Goal: Task Accomplishment & Management: Use online tool/utility

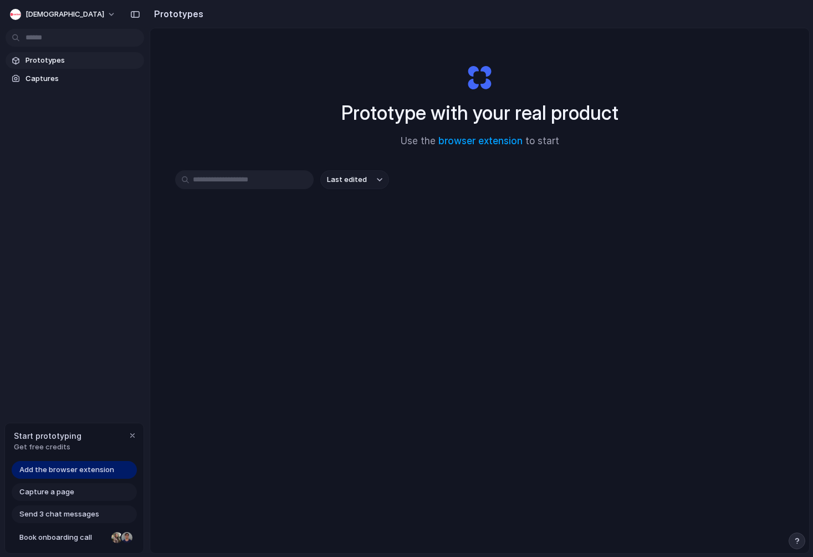
click at [59, 49] on div "Prototypes Captures" at bounding box center [75, 116] width 150 height 232
click at [59, 60] on span "Prototypes" at bounding box center [83, 60] width 114 height 11
click at [59, 75] on span "Captures" at bounding box center [83, 78] width 114 height 11
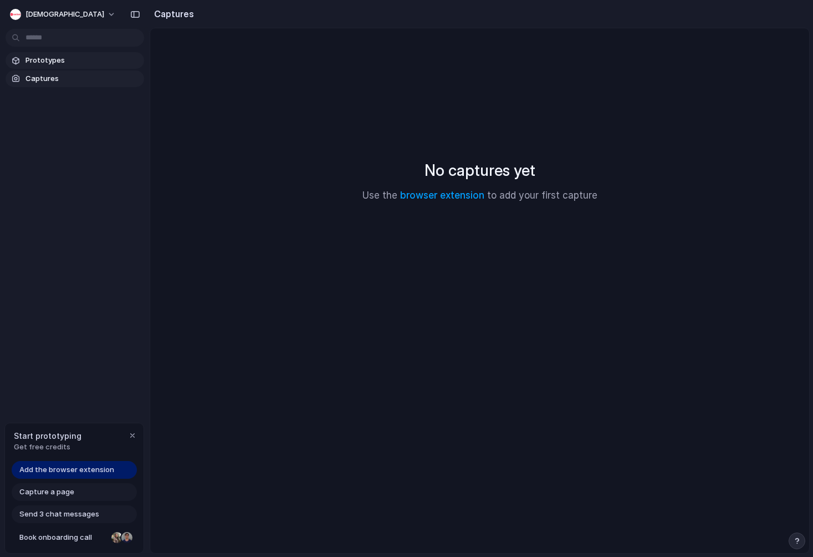
click at [59, 64] on span "Prototypes" at bounding box center [83, 60] width 114 height 11
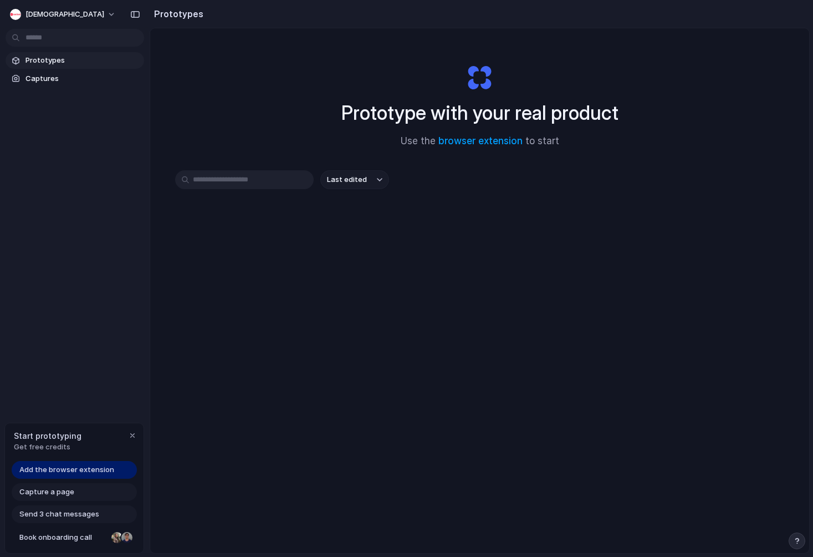
click at [343, 177] on span "Last edited" at bounding box center [347, 179] width 40 height 11
click at [268, 176] on div "Last edited Last created Alphabetical" at bounding box center [406, 278] width 813 height 557
click at [268, 176] on input "text" at bounding box center [244, 179] width 139 height 19
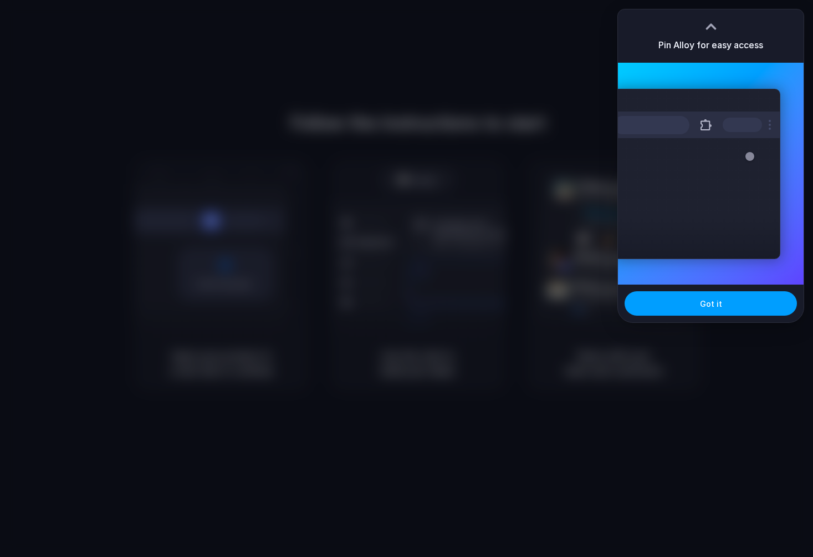
click at [704, 306] on span "Got it" at bounding box center [711, 304] width 22 height 12
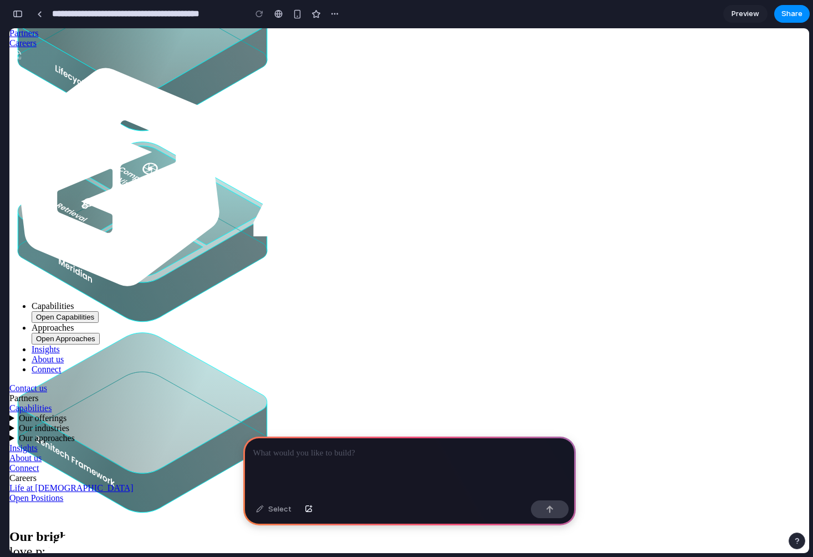
scroll to position [4916, 0]
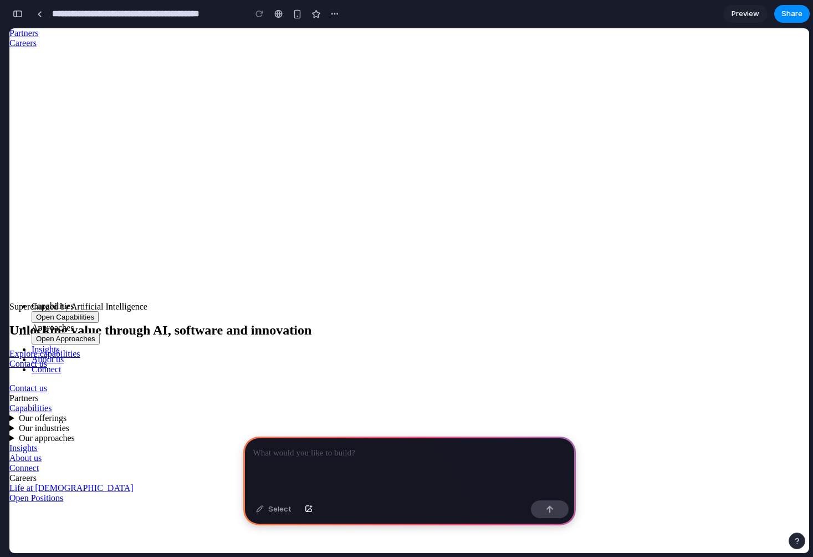
scroll to position [0, 0]
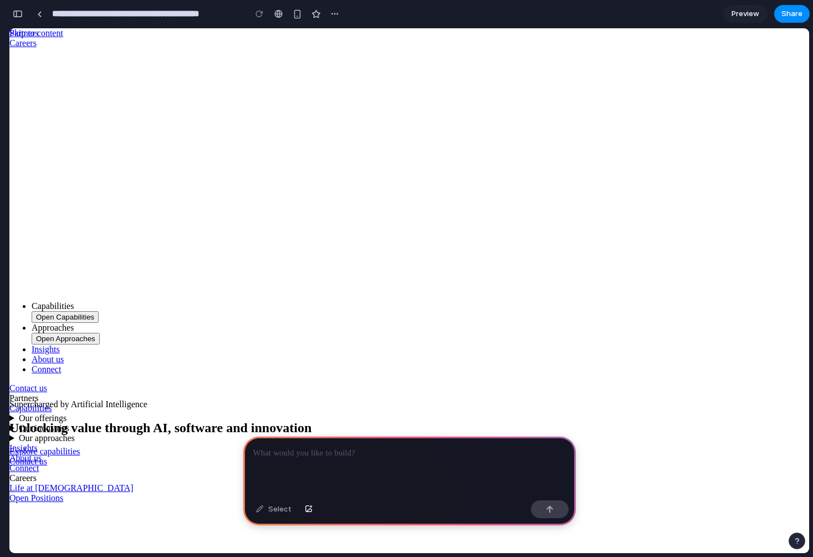
click at [74, 301] on span "Capabilities" at bounding box center [53, 305] width 42 height 9
click at [36, 313] on icon "Menu" at bounding box center [36, 317] width 0 height 8
click at [74, 323] on span "Approaches" at bounding box center [53, 327] width 42 height 9
click at [47, 383] on span "Contact us" at bounding box center [28, 387] width 38 height 9
click at [415, 456] on p at bounding box center [409, 452] width 313 height 13
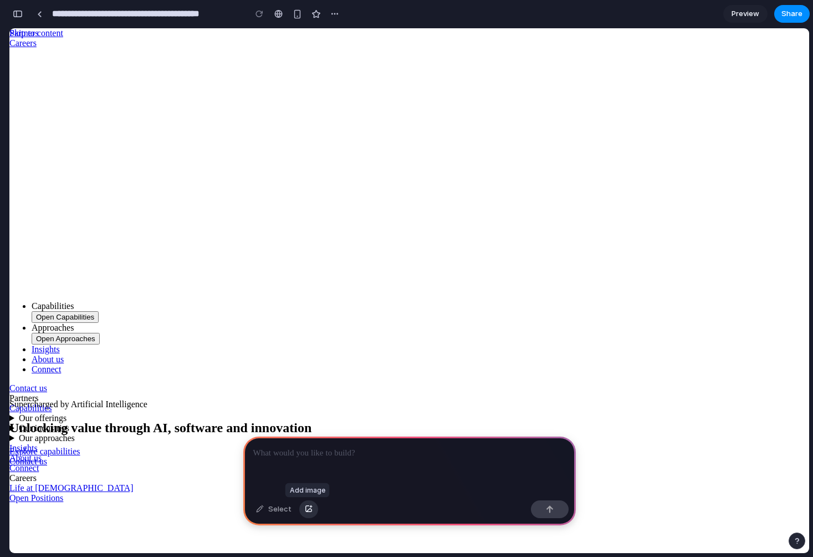
click at [306, 508] on div "button" at bounding box center [309, 509] width 8 height 7
click at [350, 467] on div at bounding box center [409, 465] width 333 height 59
click at [47, 456] on span "Contact us" at bounding box center [28, 460] width 38 height 9
click at [80, 446] on span "Explore capabilities" at bounding box center [44, 450] width 71 height 9
click at [381, 420] on div "Unlocking value through AI, software and innovation" at bounding box center [409, 427] width 800 height 15
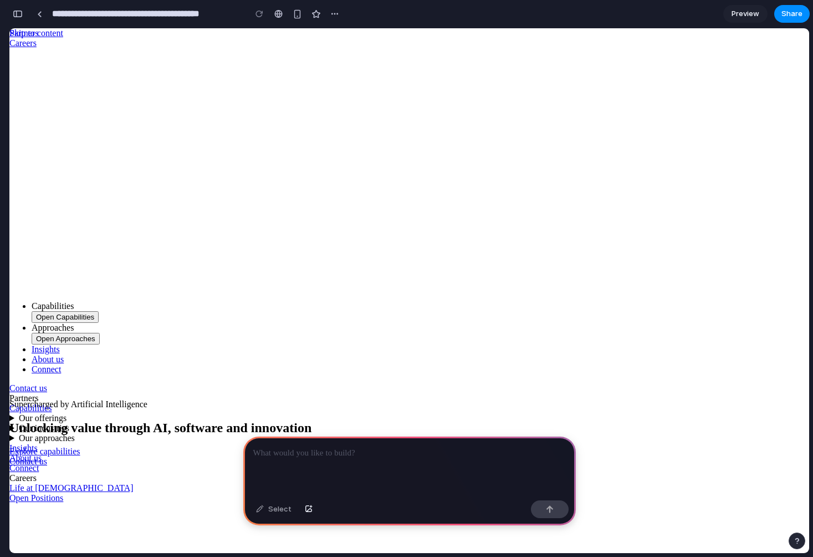
click at [448, 460] on div at bounding box center [409, 465] width 333 height 59
click at [372, 456] on p at bounding box center [409, 452] width 313 height 13
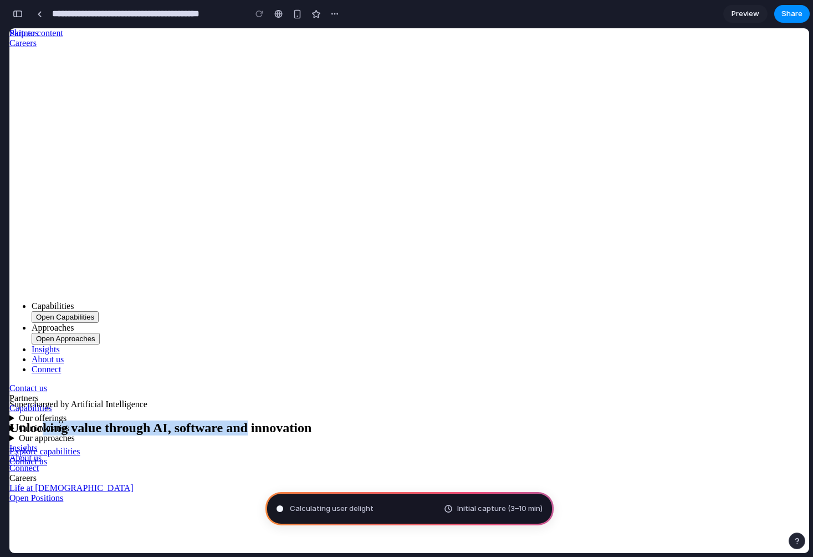
drag, startPoint x: 420, startPoint y: 267, endPoint x: 281, endPoint y: 213, distance: 149.0
click at [281, 420] on h1 "Unlocking value through AI, software and innovation" at bounding box center [409, 427] width 800 height 15
click at [310, 420] on h1 "Unlocking value through AI, software and innovation" at bounding box center [409, 427] width 800 height 15
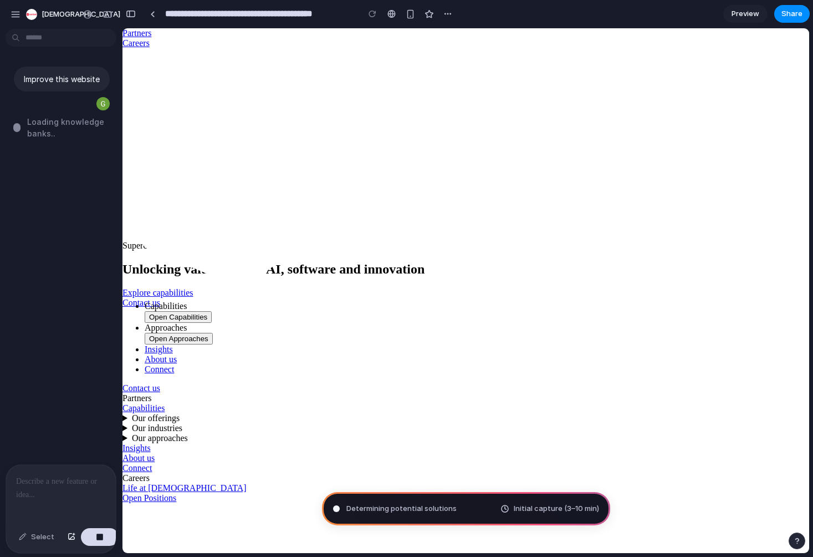
scroll to position [0, 1]
click at [58, 315] on div "Improve this website Unfurling the mental canvas .." at bounding box center [57, 248] width 115 height 431
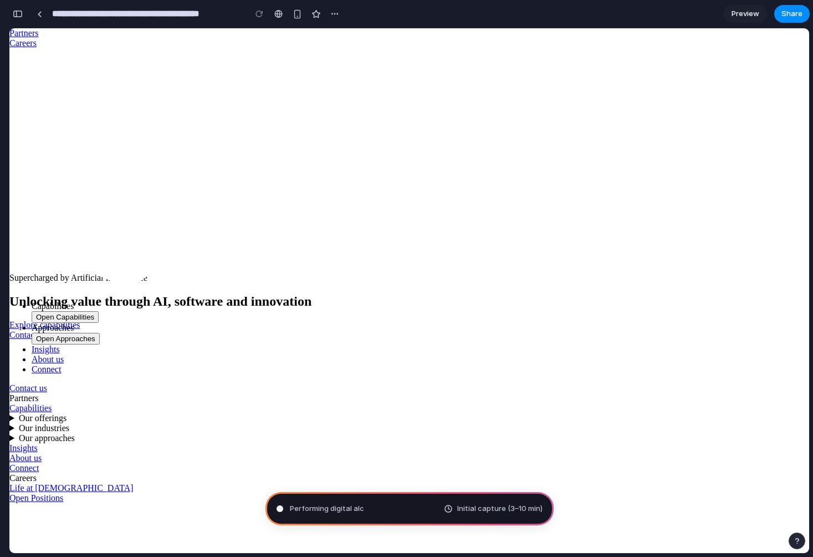
scroll to position [0, 0]
click at [18, 11] on div "button" at bounding box center [18, 14] width 10 height 8
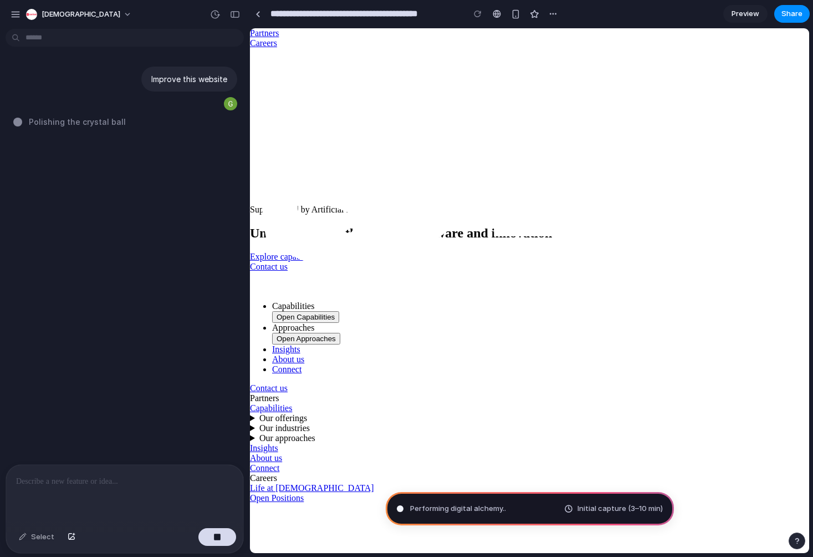
scroll to position [0, 1]
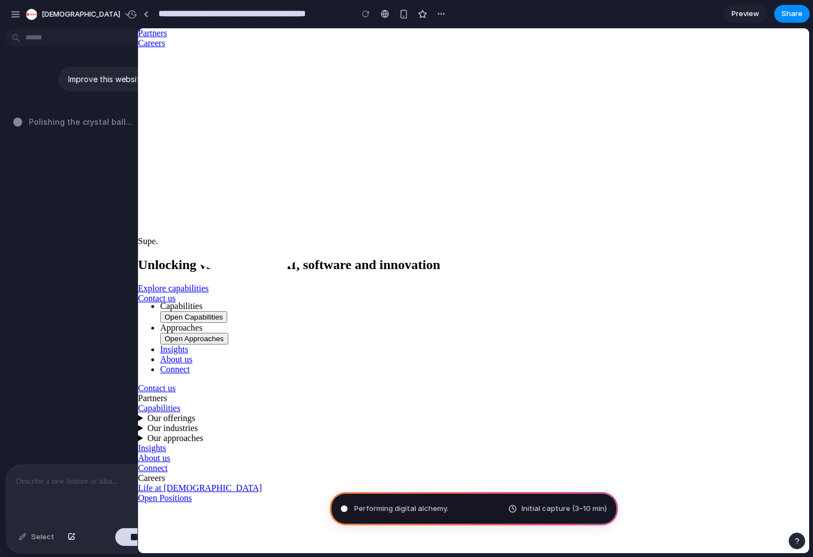
drag, startPoint x: 248, startPoint y: 216, endPoint x: 128, endPoint y: 224, distance: 120.0
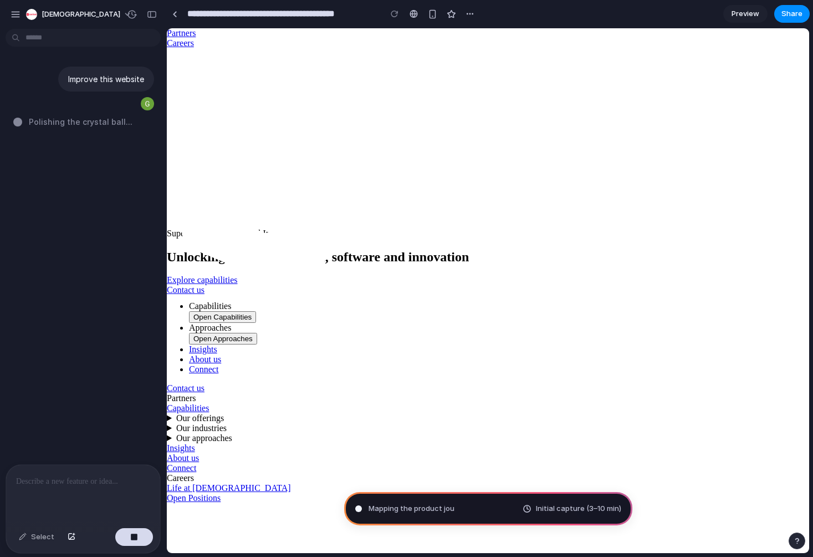
click at [559, 509] on span "Initial capture (3–10 min)" at bounding box center [578, 508] width 85 height 11
click at [180, 48] on img "Header" at bounding box center [173, 54] width 13 height 13
click at [748, 18] on span "Preview" at bounding box center [746, 13] width 28 height 11
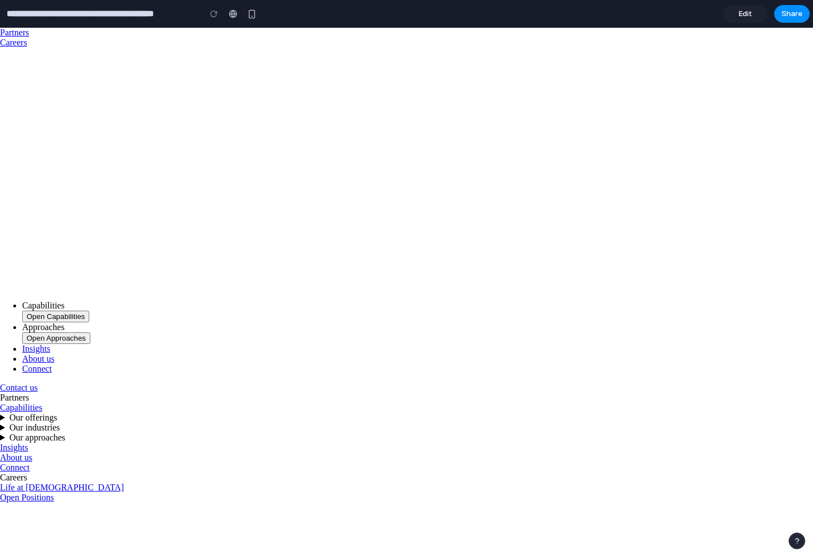
scroll to position [699, 0]
type input "**********"
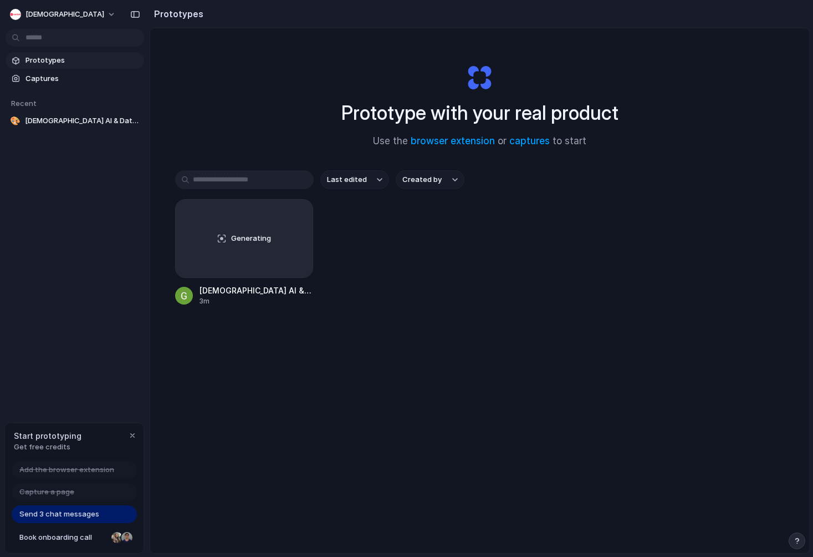
click at [55, 514] on span "Send 3 chat messages" at bounding box center [59, 513] width 80 height 11
click at [55, 16] on button "Zenitech" at bounding box center [64, 15] width 116 height 18
click at [55, 93] on li "Sign out" at bounding box center [54, 93] width 92 height 18
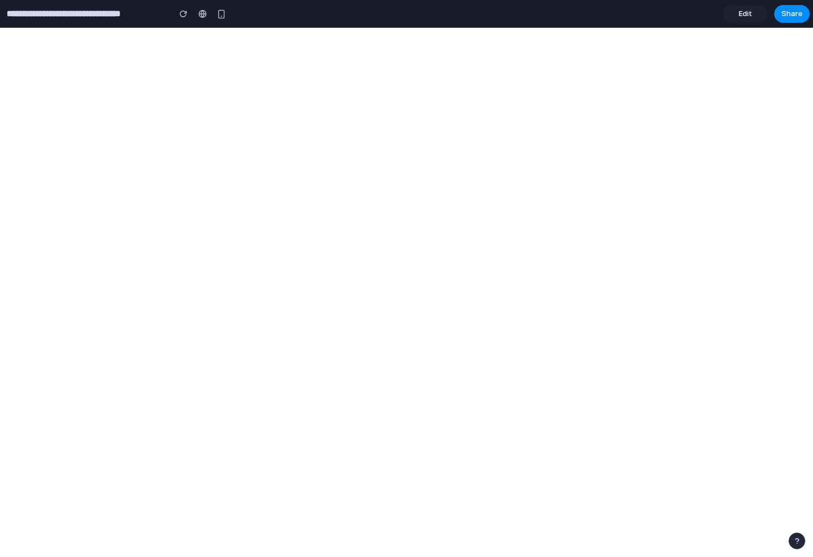
click at [751, 13] on span "Edit" at bounding box center [745, 13] width 13 height 11
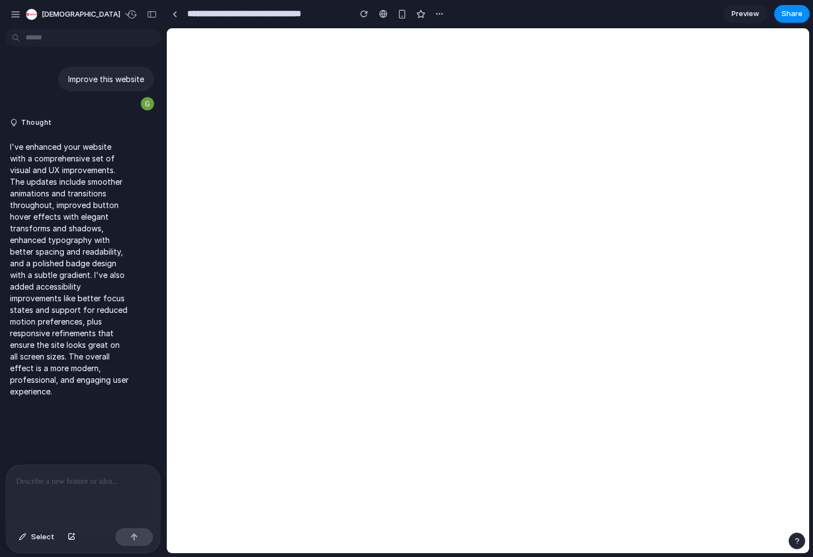
click at [117, 234] on p "I've enhanced your website with a comprehensive set of visual and UX improvemen…" at bounding box center [69, 269] width 119 height 256
click at [130, 21] on button "button" at bounding box center [132, 15] width 18 height 18
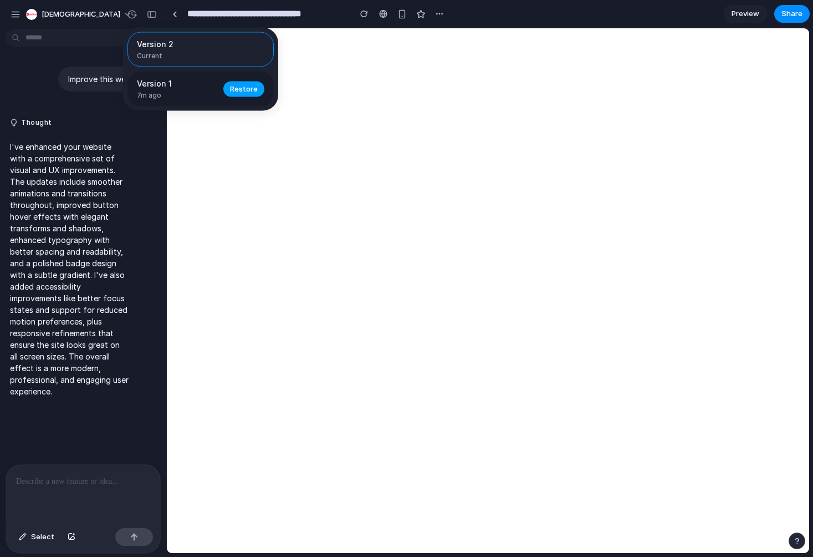
click at [244, 89] on span "Restore" at bounding box center [244, 88] width 28 height 11
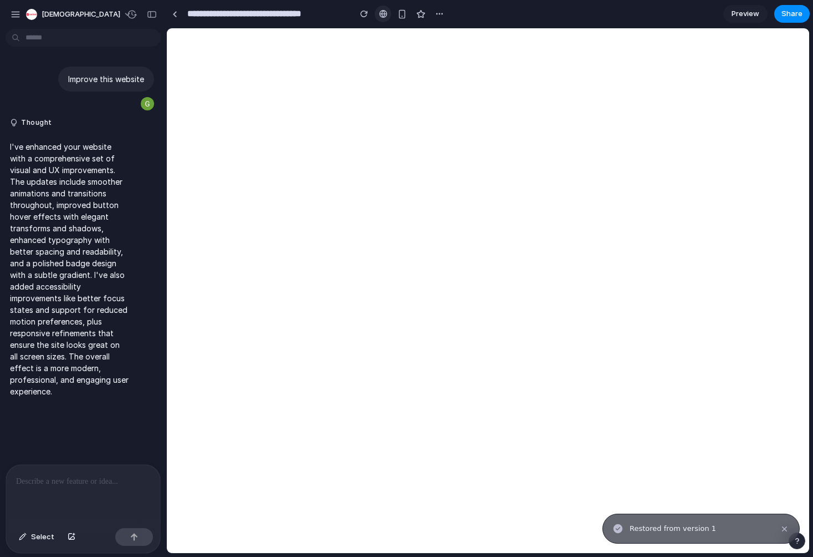
click at [383, 18] on link at bounding box center [383, 14] width 17 height 17
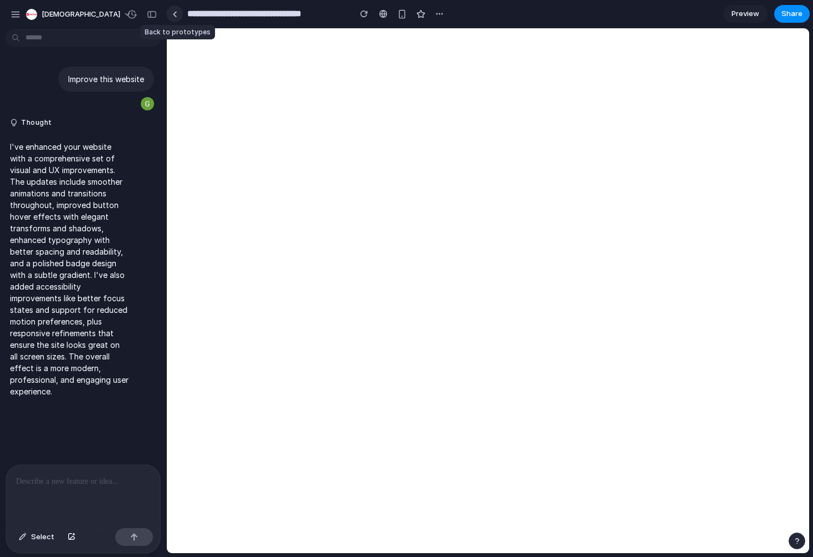
click at [178, 12] on link at bounding box center [174, 14] width 17 height 17
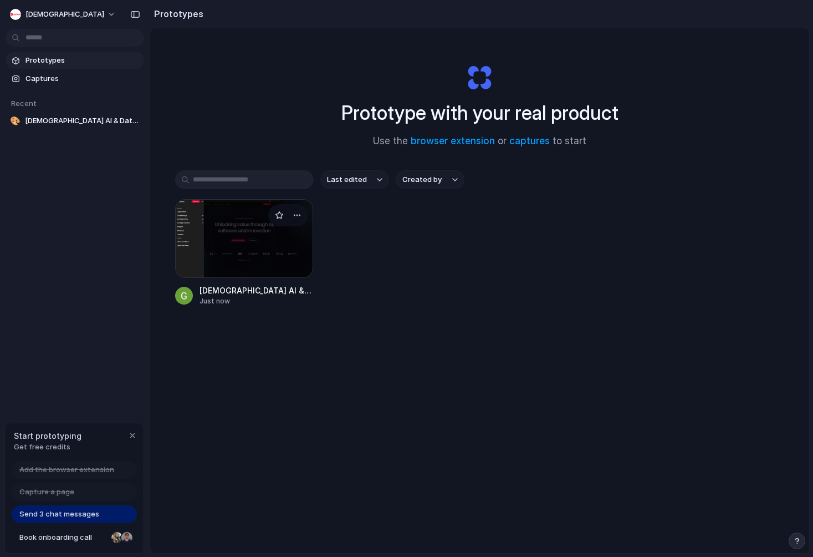
click at [248, 268] on div at bounding box center [244, 238] width 139 height 79
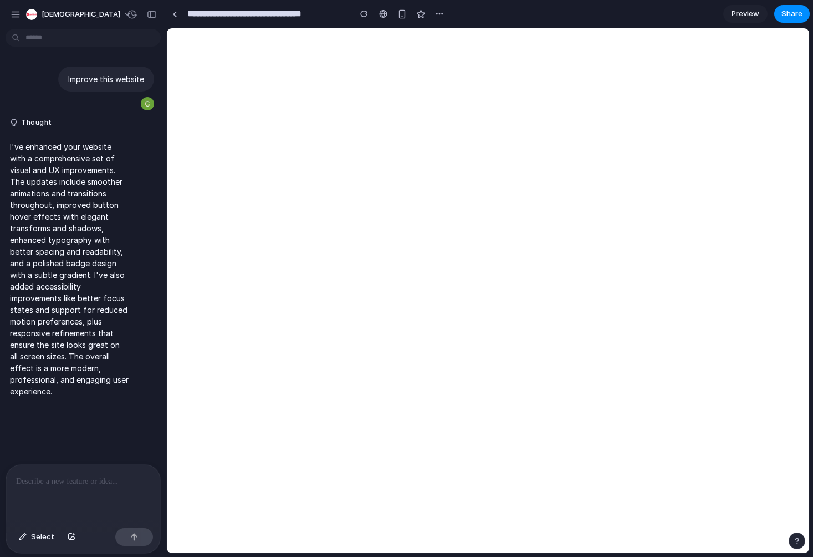
click at [72, 486] on p at bounding box center [83, 481] width 134 height 13
click at [91, 494] on div at bounding box center [83, 494] width 154 height 59
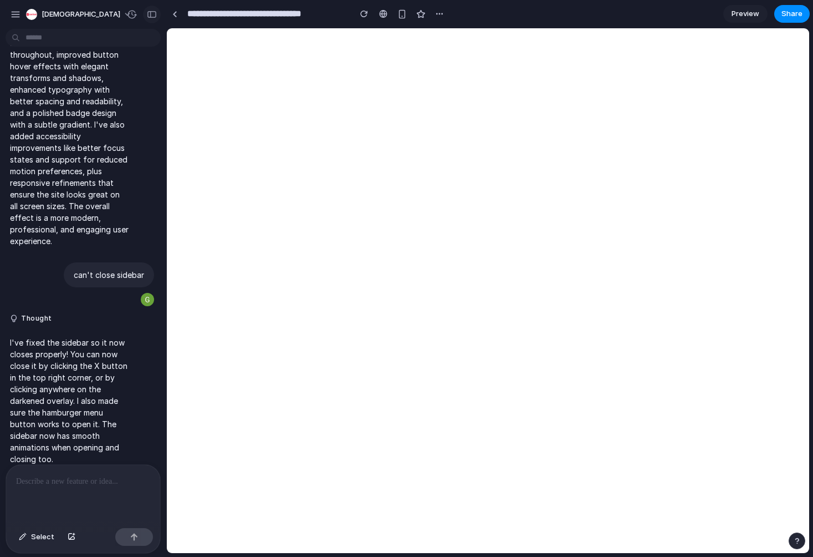
click at [150, 8] on button "button" at bounding box center [152, 15] width 18 height 18
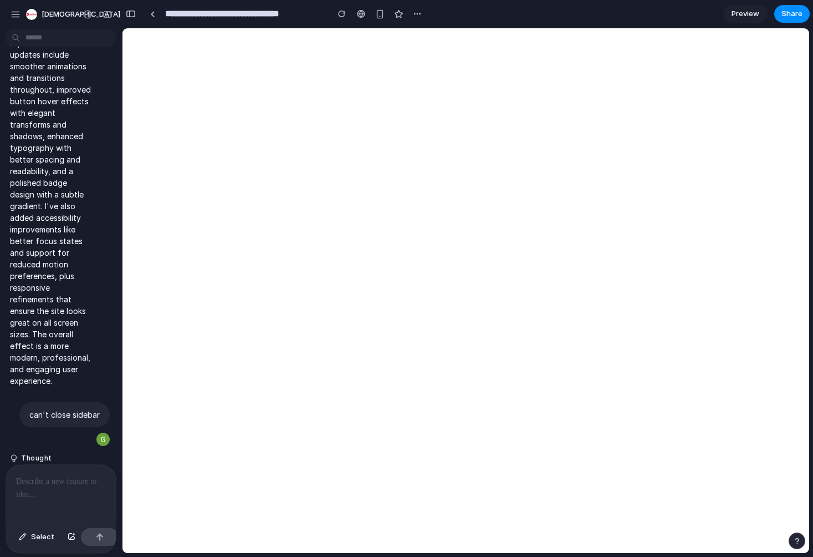
click at [33, 492] on div at bounding box center [61, 494] width 110 height 59
click at [21, 15] on button "button" at bounding box center [15, 14] width 17 height 17
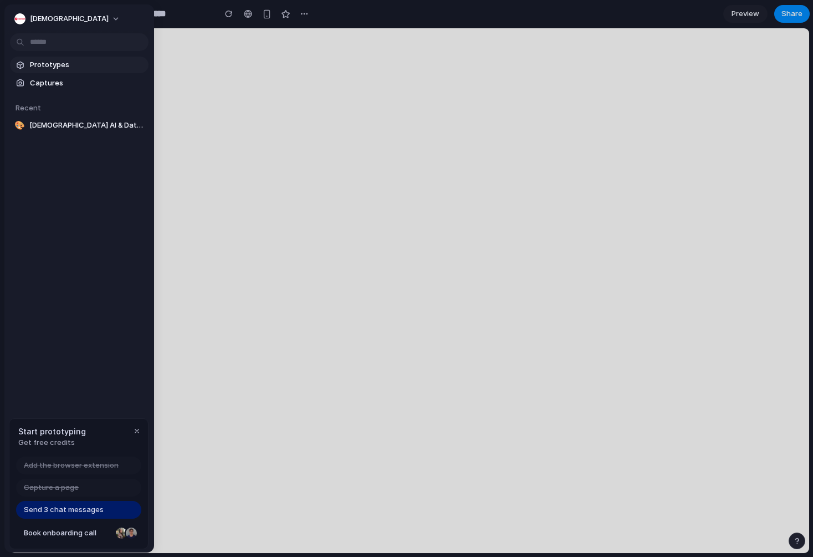
click at [60, 65] on span "Prototypes" at bounding box center [87, 64] width 114 height 11
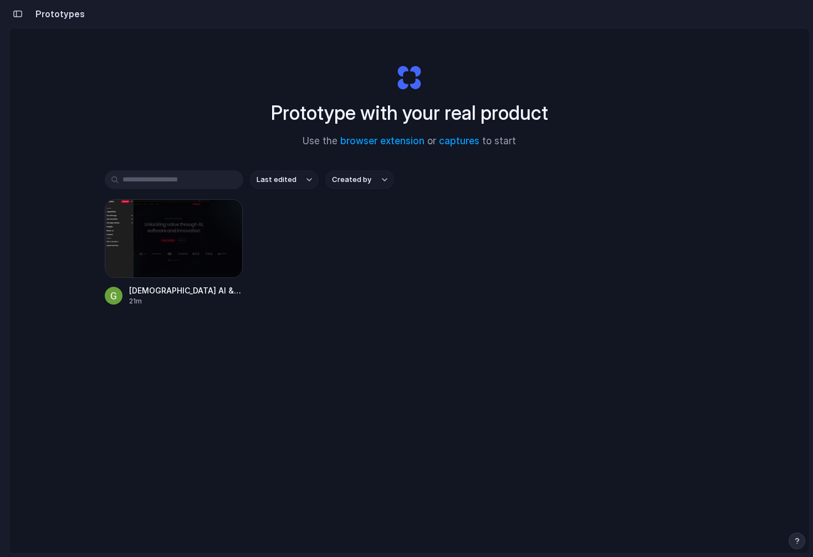
click at [301, 272] on div "Zenitech AI & Data Hub Enhancement 21m" at bounding box center [410, 252] width 610 height 107
click at [241, 118] on div "Prototype with your real product Use the browser extension or captures to start" at bounding box center [410, 102] width 444 height 120
click at [261, 47] on div "Prototype with your real product Use the browser extension or captures to start" at bounding box center [410, 102] width 444 height 120
click at [407, 278] on div at bounding box center [407, 278] width 0 height 0
